Goal: Information Seeking & Learning: Compare options

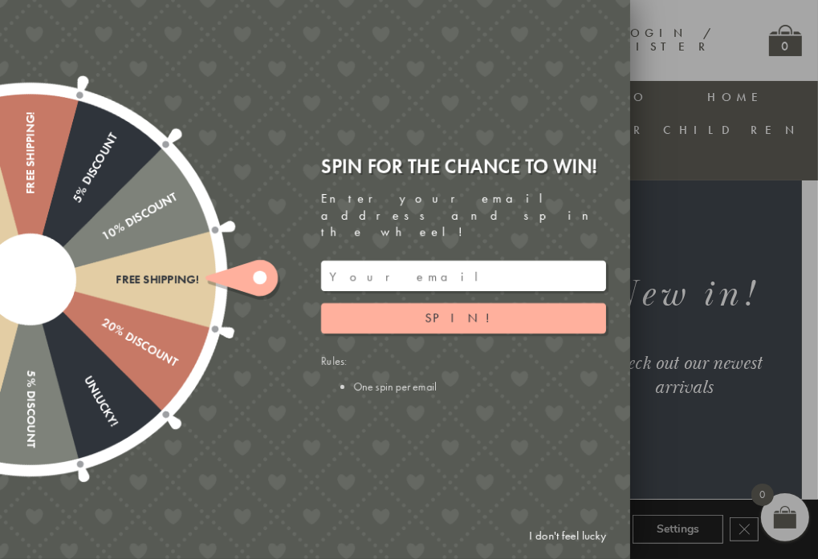
scroll to position [207, 0]
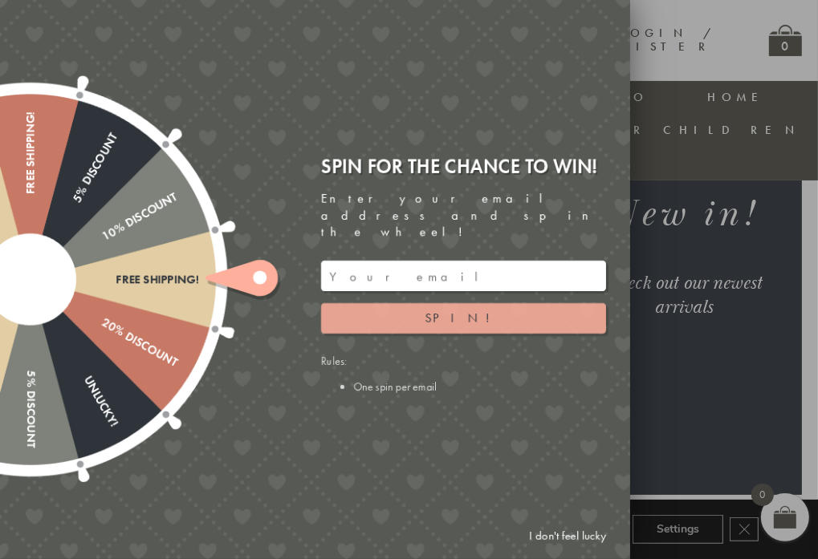
click at [462, 310] on span "Spin!" at bounding box center [463, 318] width 76 height 17
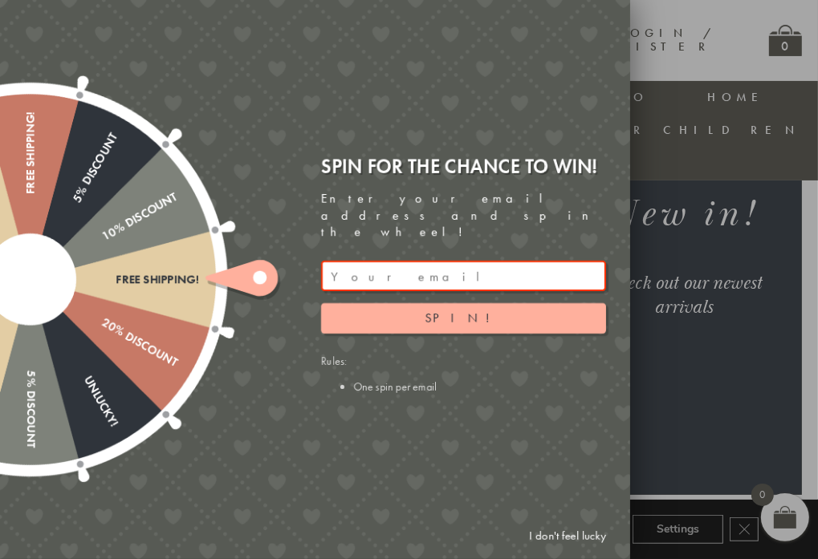
click at [375, 261] on input "email" at bounding box center [463, 276] width 285 height 30
type input "glittlehales@yahoo.co.uk"
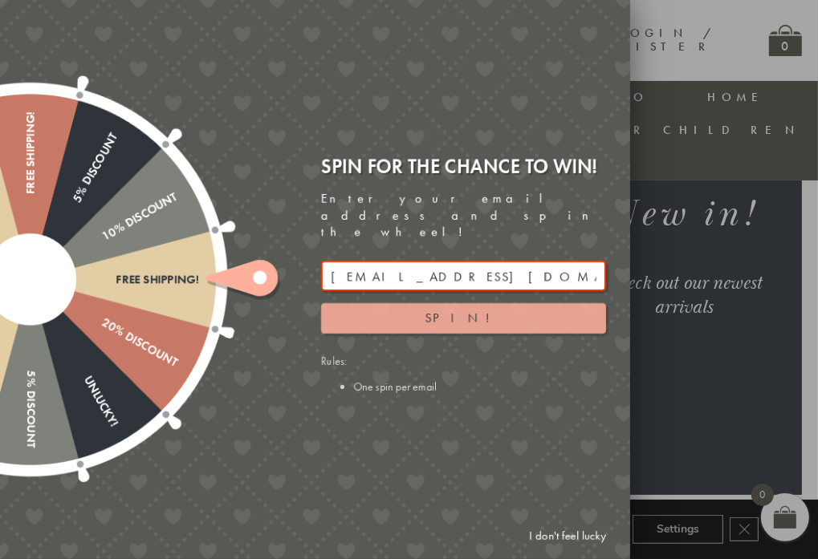
click at [412, 307] on button "Spin!" at bounding box center [463, 318] width 285 height 30
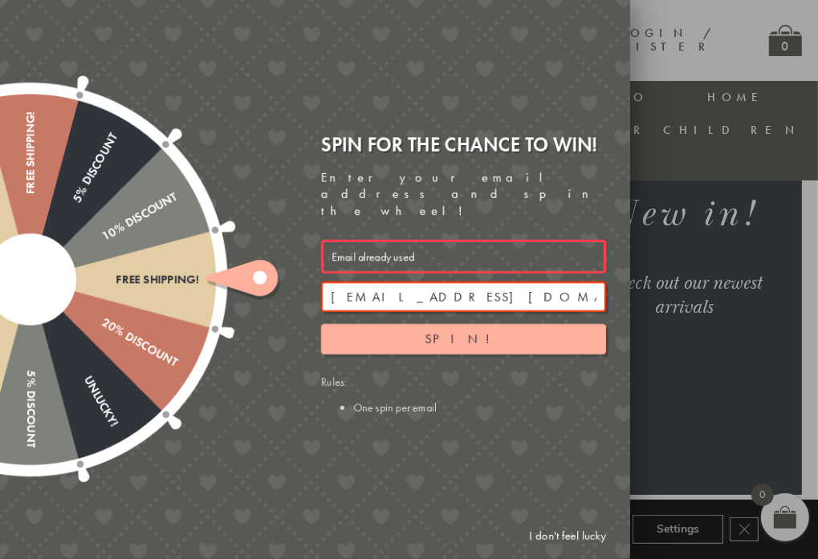
click at [422, 282] on input "glittlehales@yahoo.co.uk" at bounding box center [463, 297] width 285 height 30
click at [578, 535] on link "I don't feel lucky" at bounding box center [567, 536] width 93 height 30
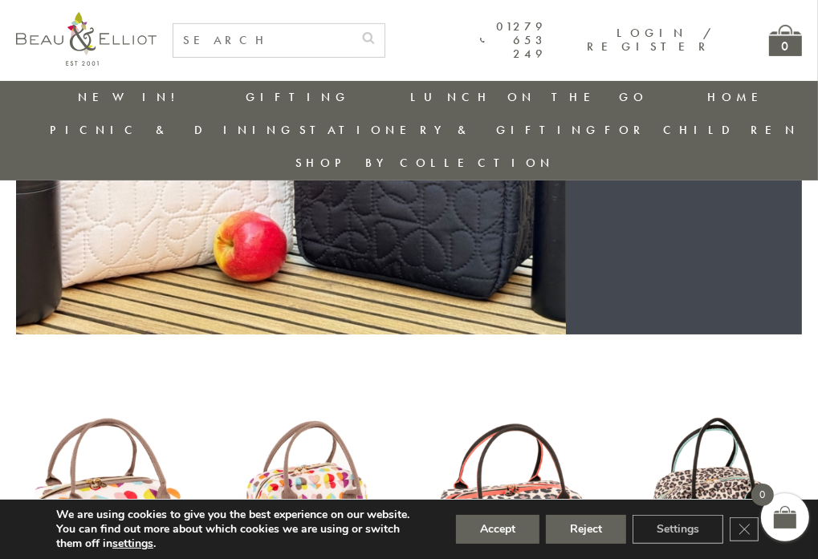
scroll to position [448, 0]
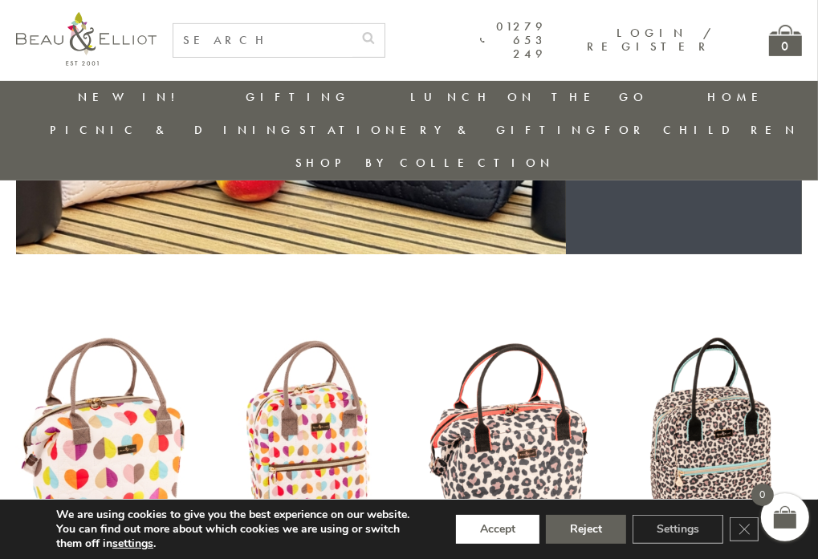
click at [491, 529] on button "Accept" at bounding box center [497, 529] width 83 height 29
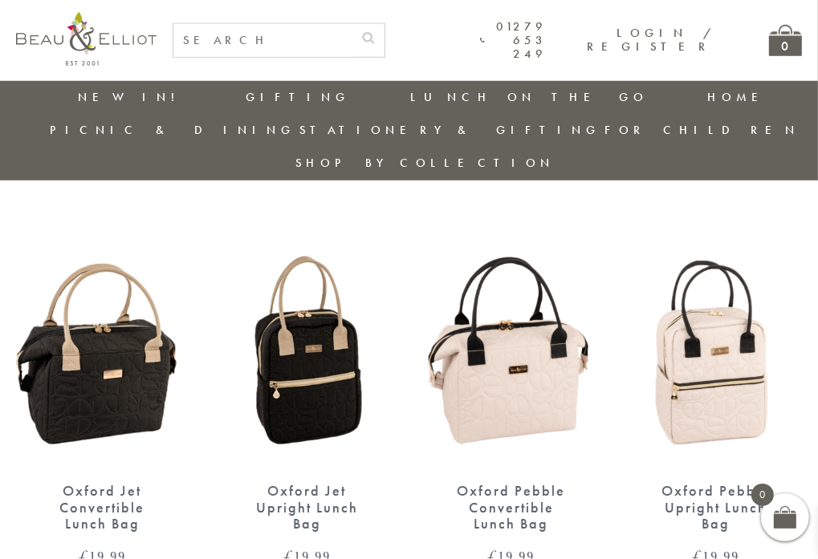
scroll to position [1009, 0]
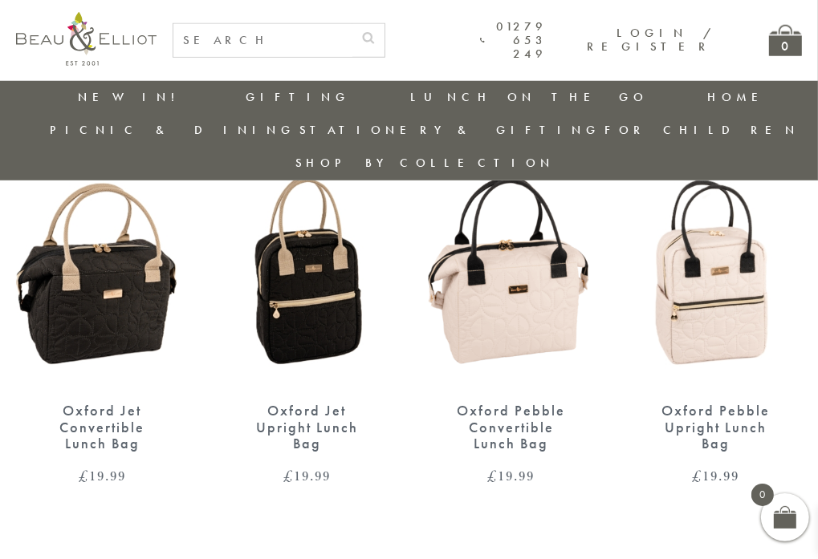
click at [333, 403] on div "Oxford Jet Upright Lunch Bag" at bounding box center [307, 428] width 116 height 50
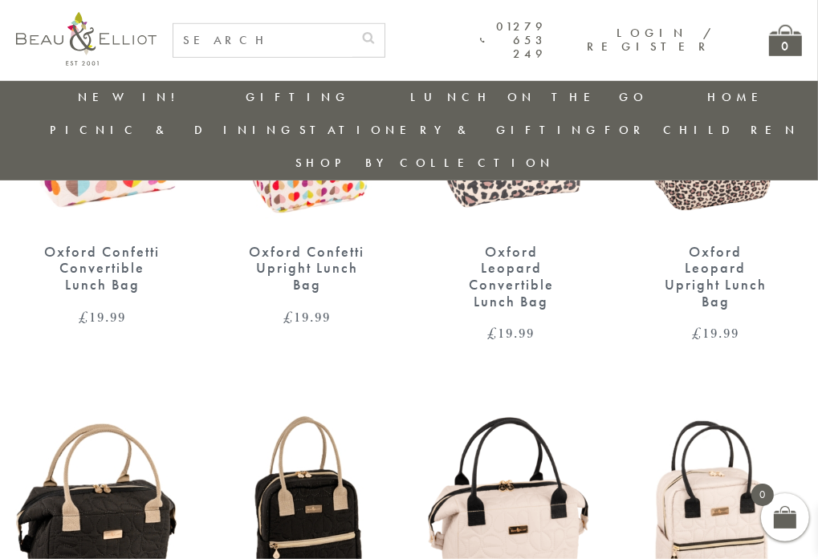
scroll to position [929, 0]
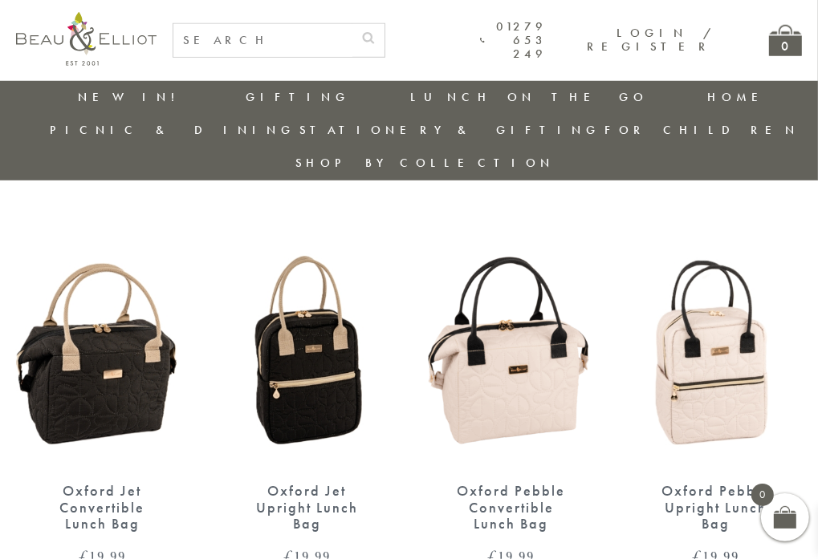
click at [96, 363] on img at bounding box center [102, 356] width 172 height 222
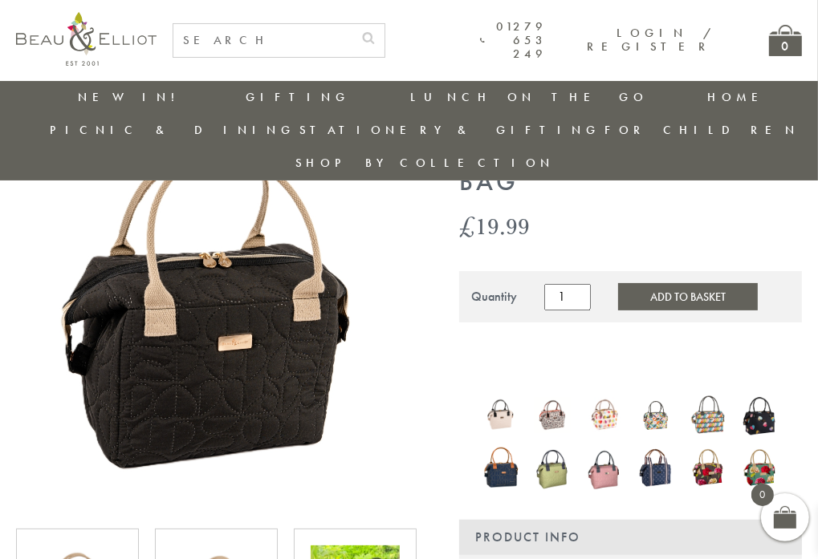
scroll to position [126, 0]
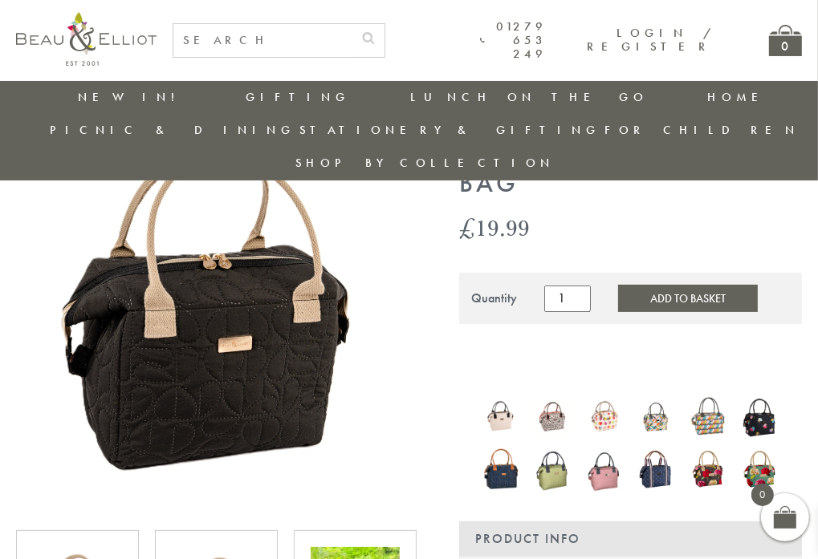
click at [704, 448] on img at bounding box center [708, 469] width 36 height 42
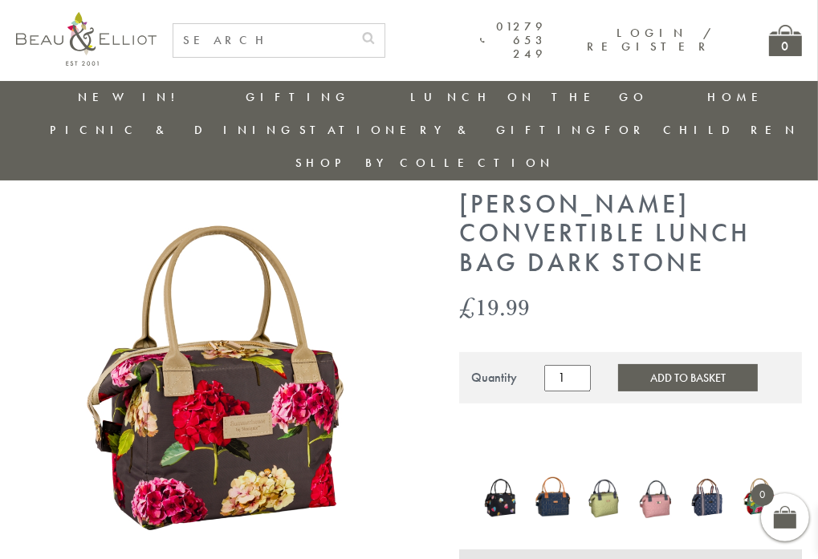
scroll to position [46, 0]
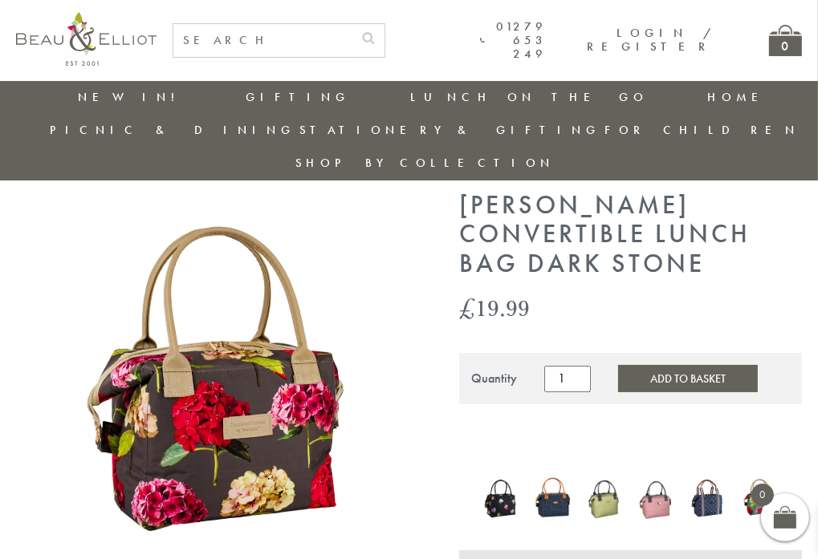
click at [759, 477] on img at bounding box center [759, 498] width 36 height 43
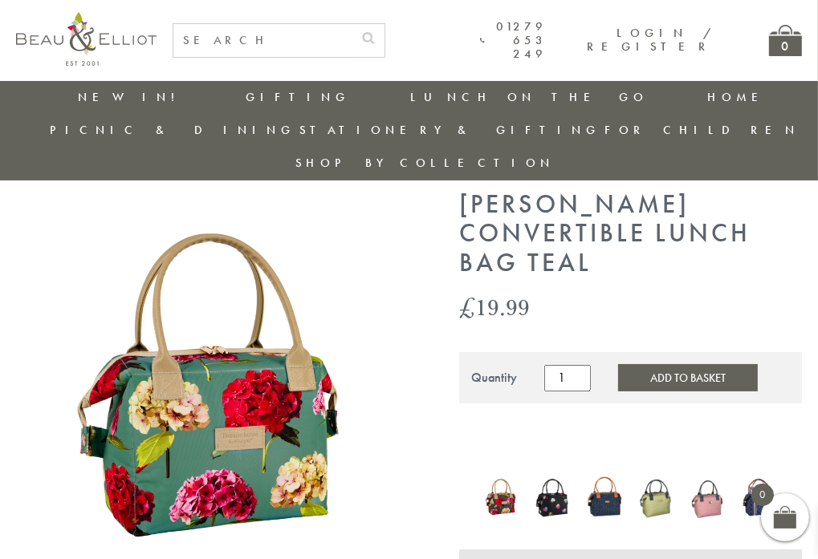
scroll to position [46, 0]
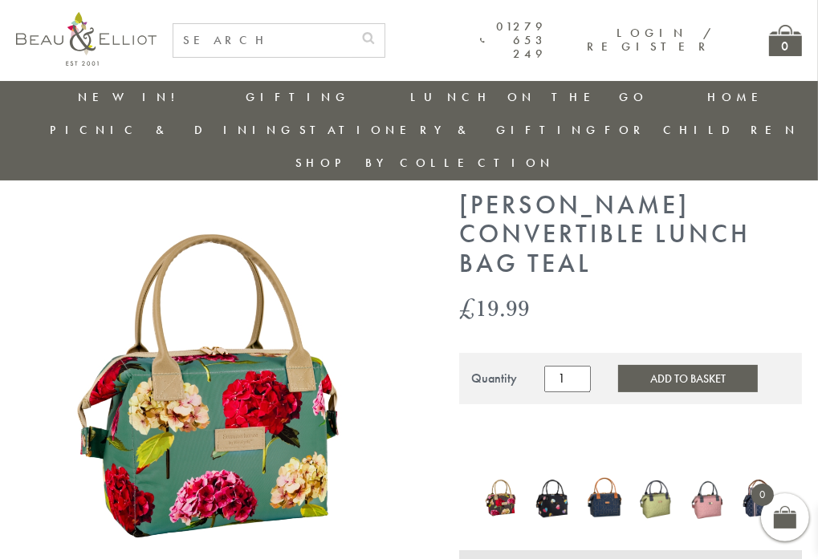
click at [714, 474] on img at bounding box center [708, 498] width 36 height 48
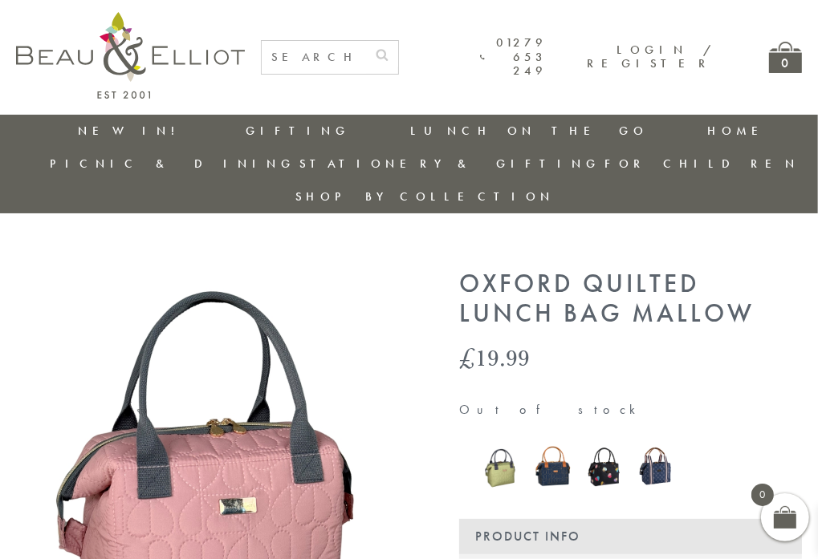
click at [545, 444] on img at bounding box center [552, 466] width 36 height 47
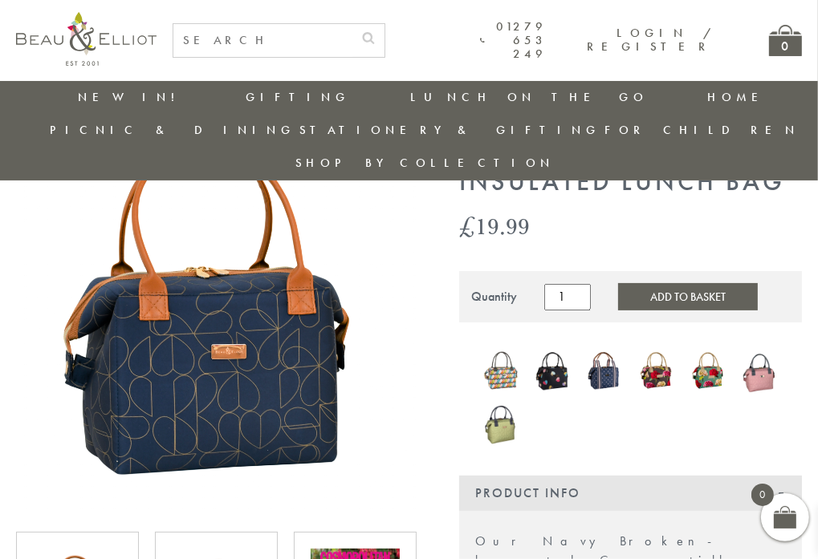
scroll to position [127, 0]
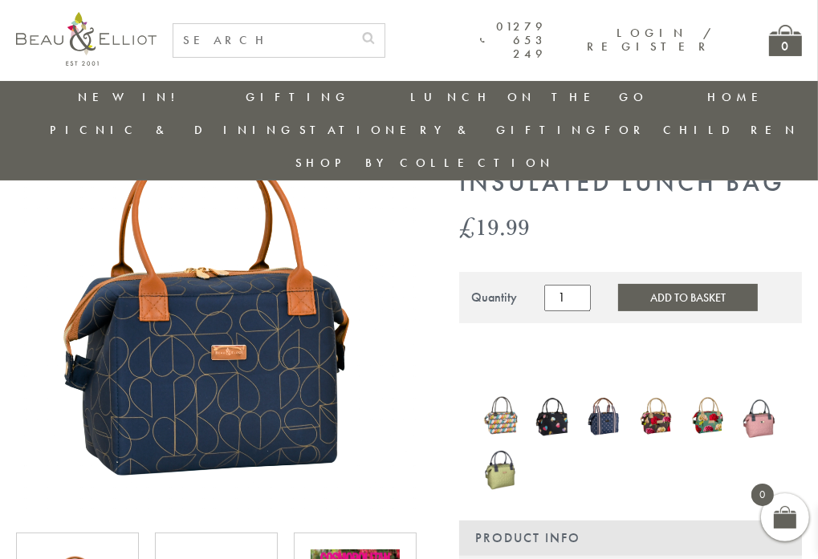
click at [660, 396] on img at bounding box center [656, 417] width 36 height 42
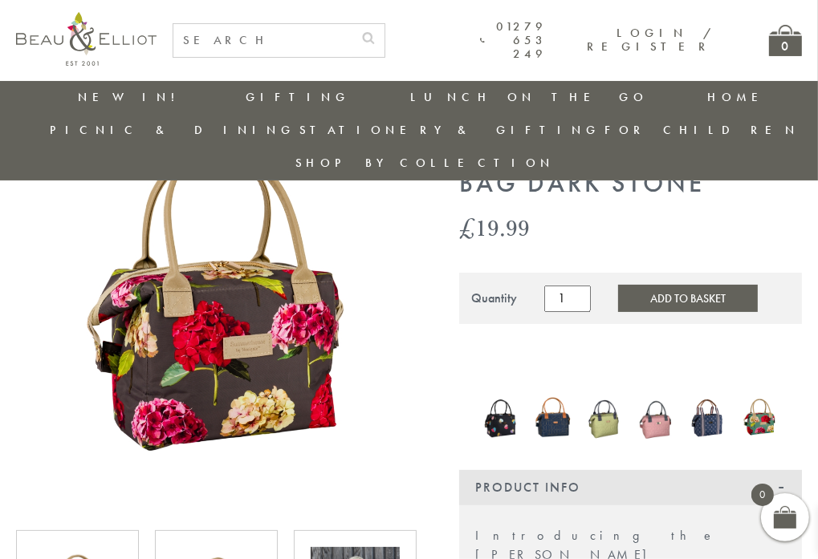
scroll to position [206, 0]
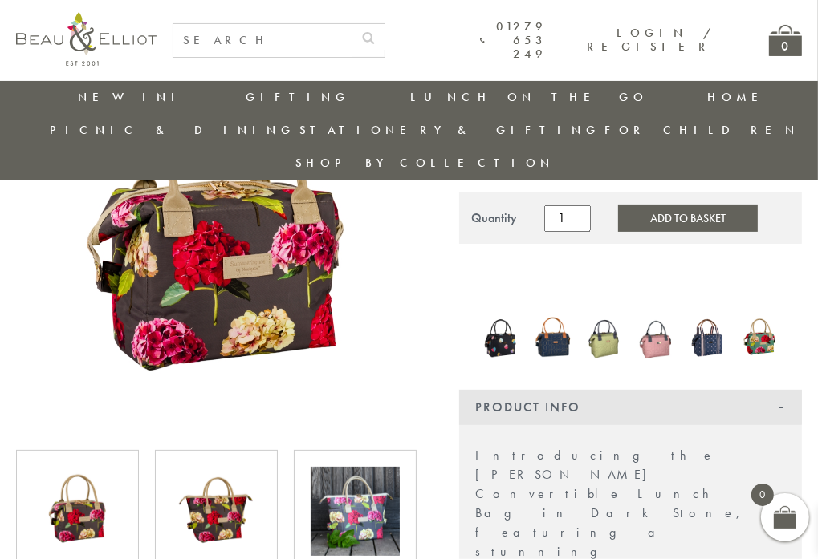
click at [497, 314] on img at bounding box center [501, 338] width 36 height 48
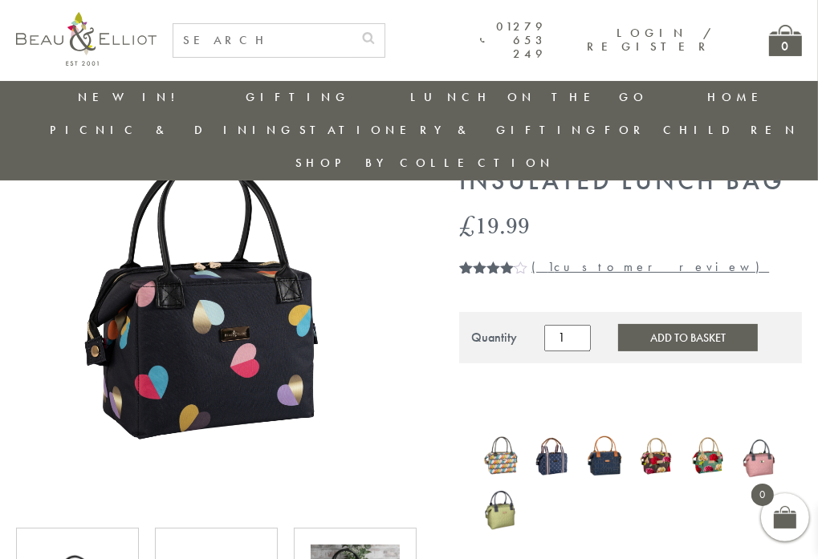
scroll to position [127, 0]
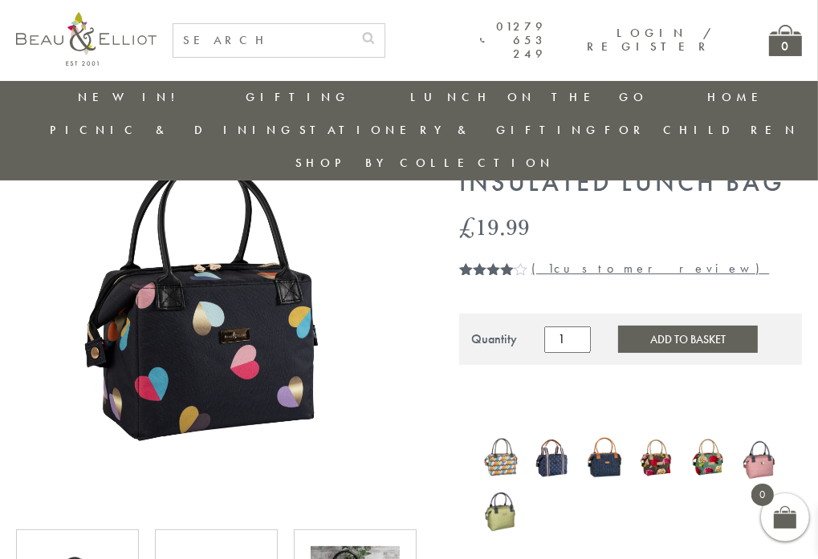
click at [666, 437] on img at bounding box center [656, 458] width 36 height 42
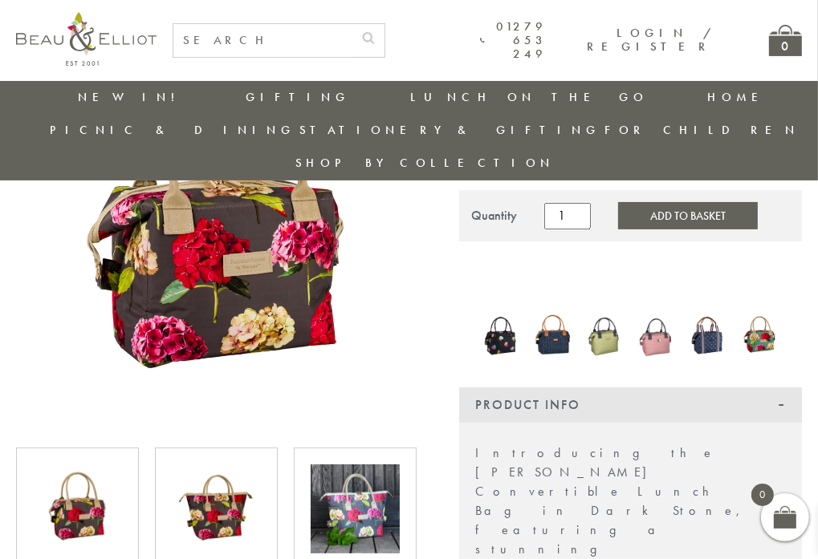
scroll to position [207, 0]
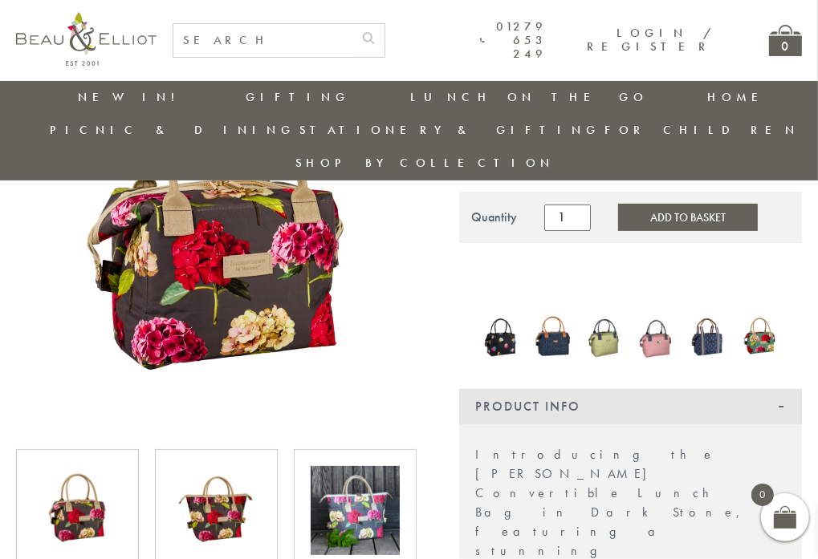
click at [214, 486] on img at bounding box center [216, 510] width 89 height 89
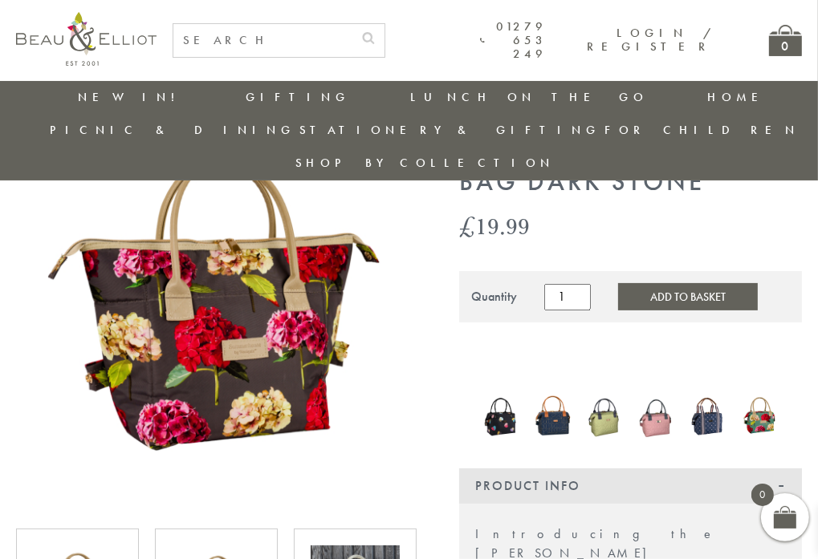
scroll to position [127, 0]
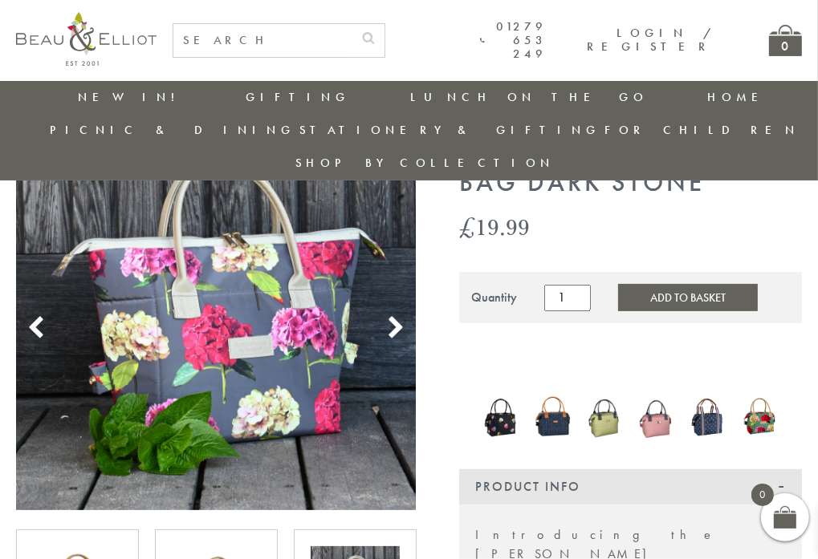
click at [552, 393] on img at bounding box center [552, 416] width 36 height 47
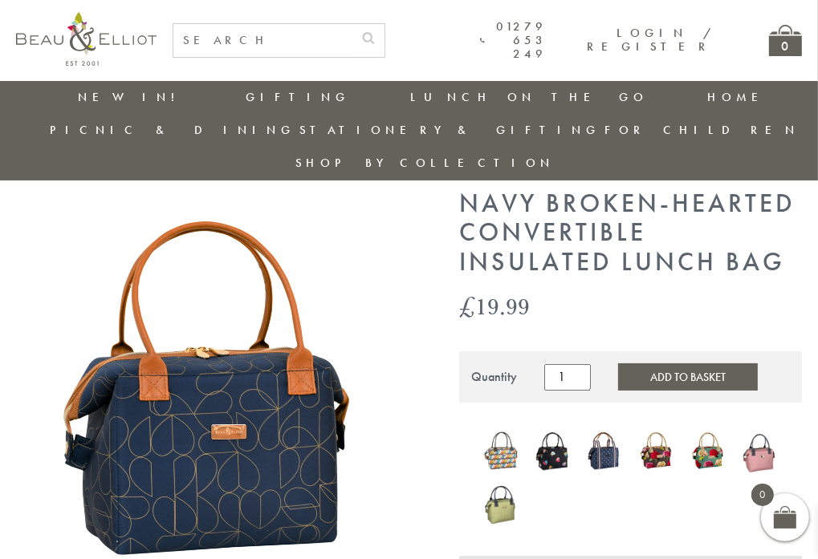
scroll to position [47, 0]
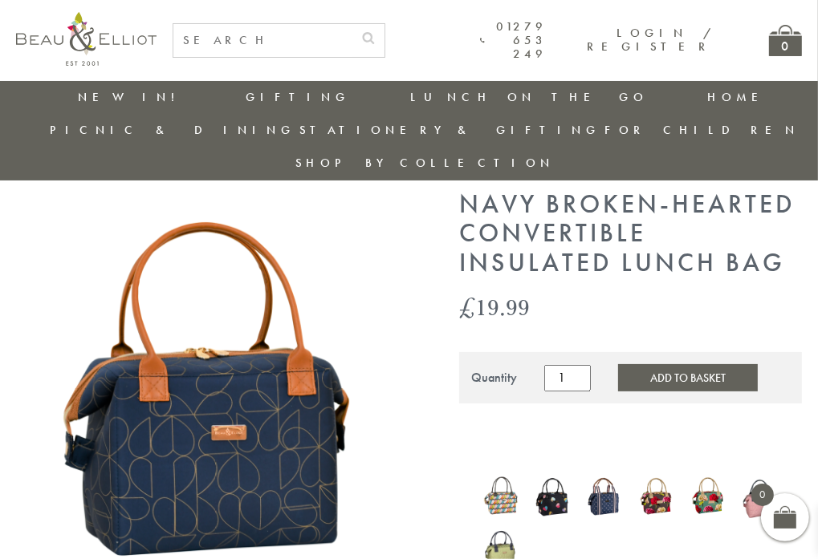
click at [503, 473] on img at bounding box center [501, 496] width 36 height 46
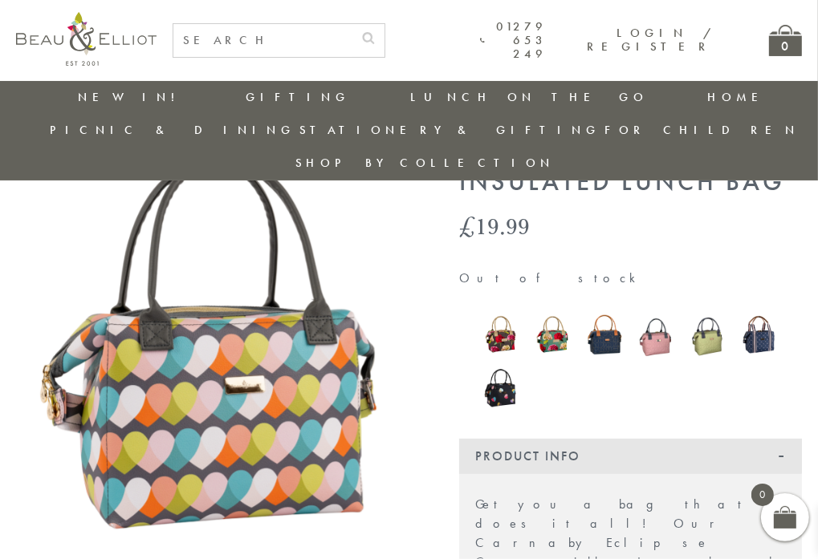
scroll to position [126, 0]
